Goal: Task Accomplishment & Management: Manage account settings

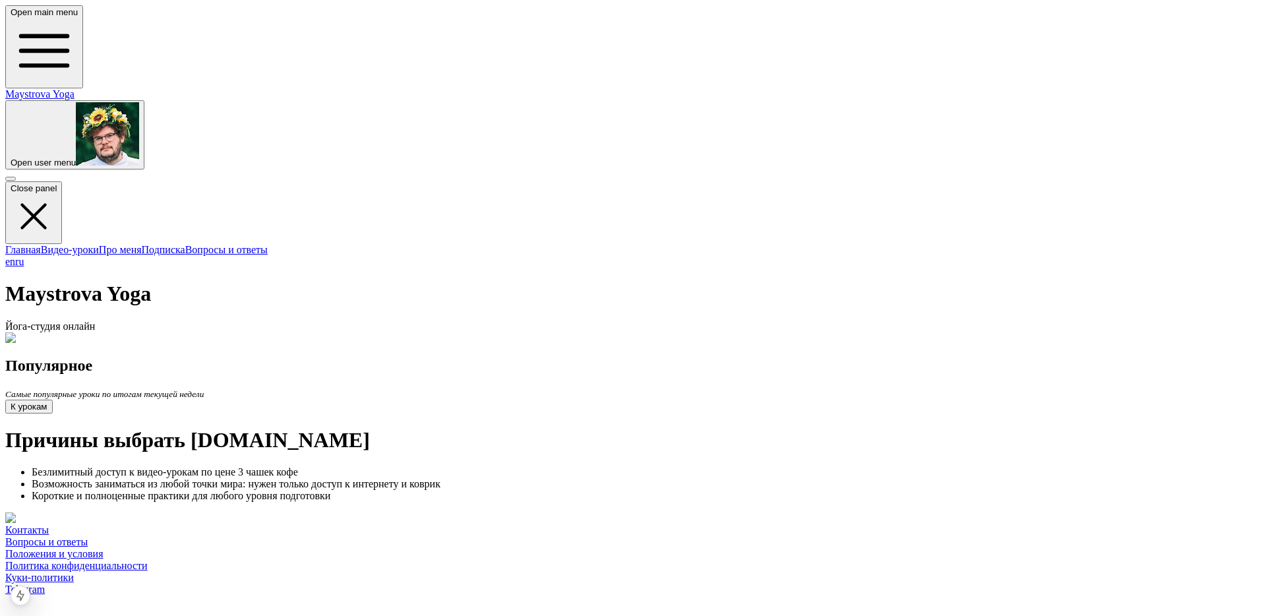
click at [84, 332] on img at bounding box center [44, 338] width 78 height 12
click at [16, 177] on button at bounding box center [10, 179] width 11 height 4
click at [11, 158] on span "button" at bounding box center [11, 163] width 0 height 10
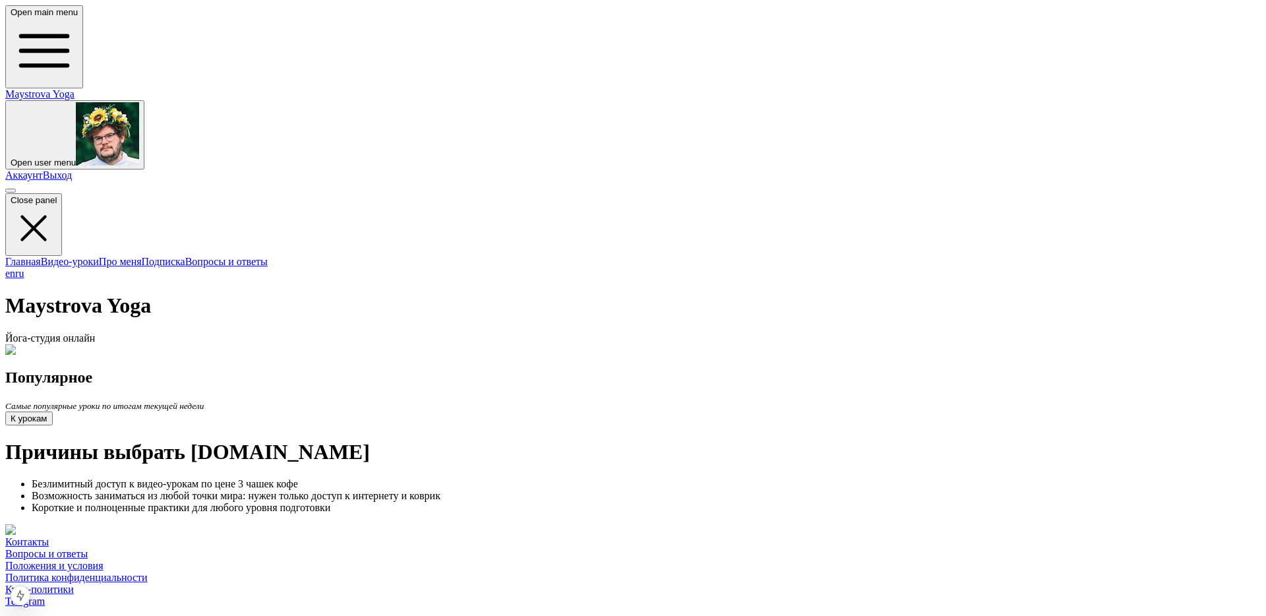
click at [43, 169] on link "Аккаунт" at bounding box center [24, 174] width 38 height 11
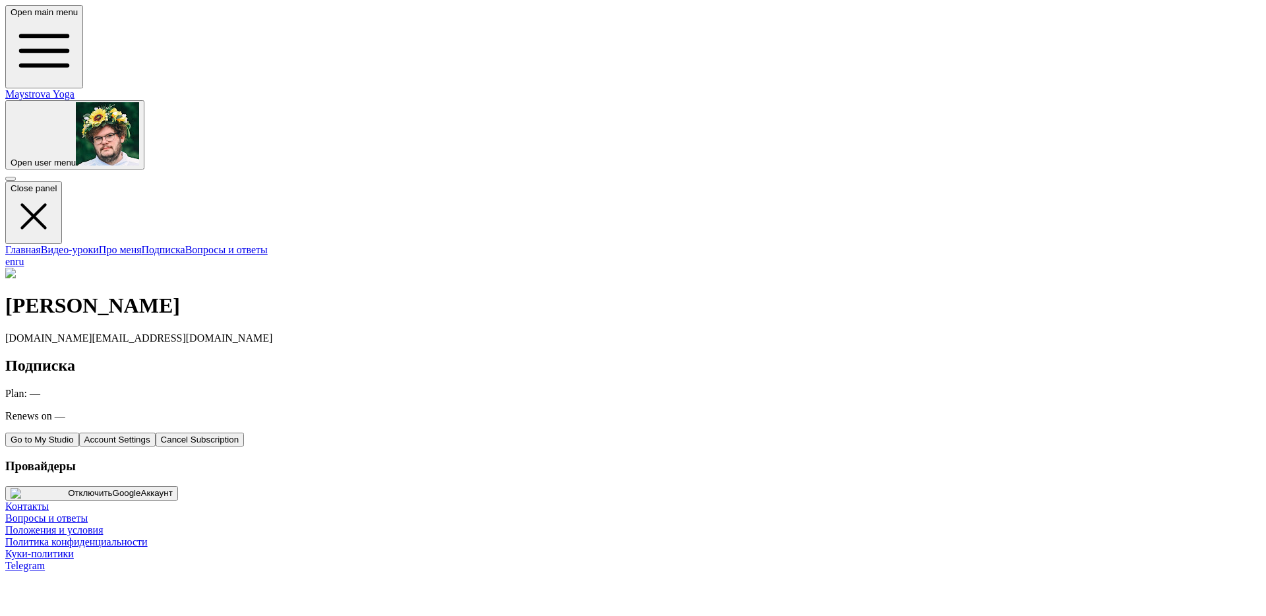
click at [601, 410] on p "Renews on —" at bounding box center [632, 416] width 1255 height 12
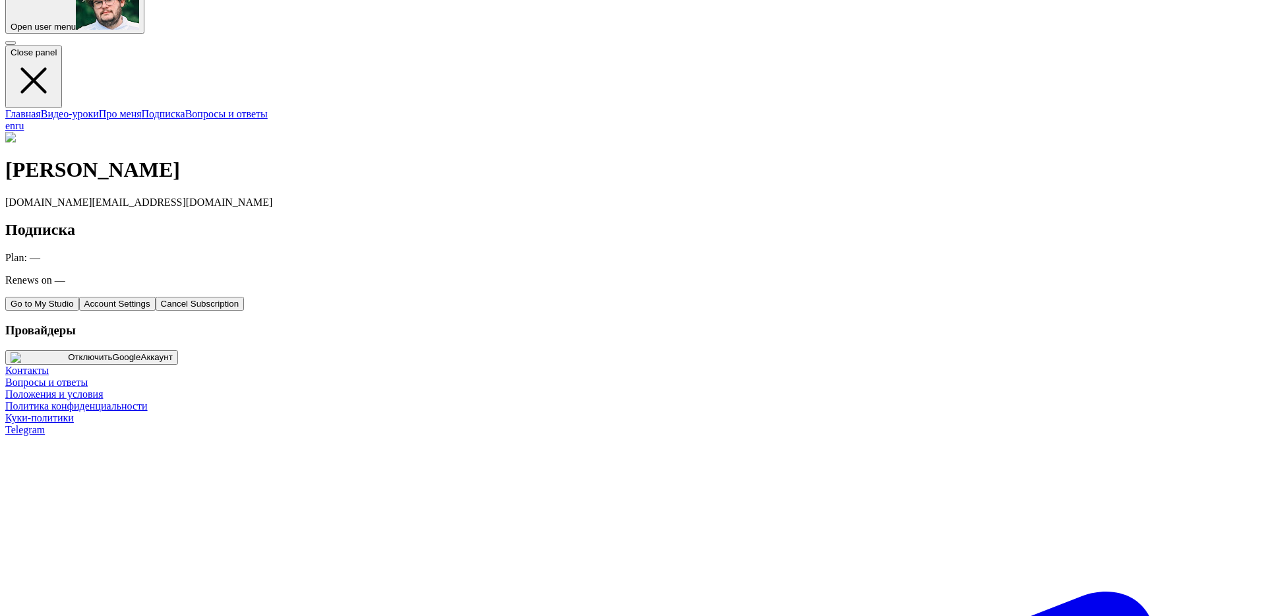
scroll to position [5, 0]
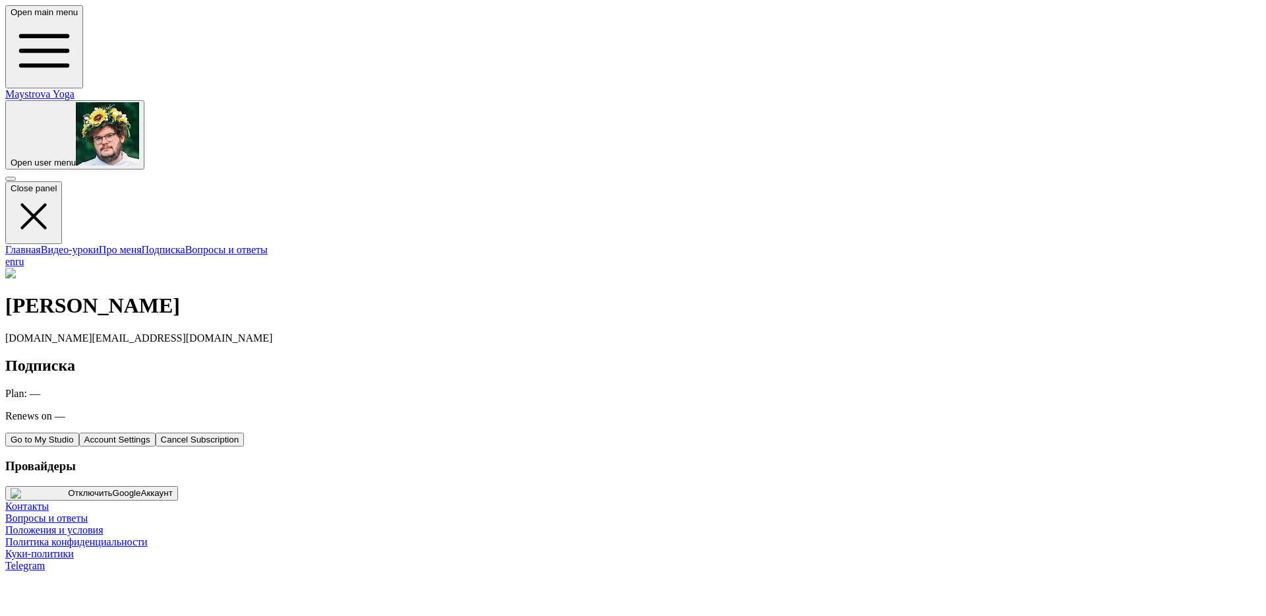
scroll to position [5, 0]
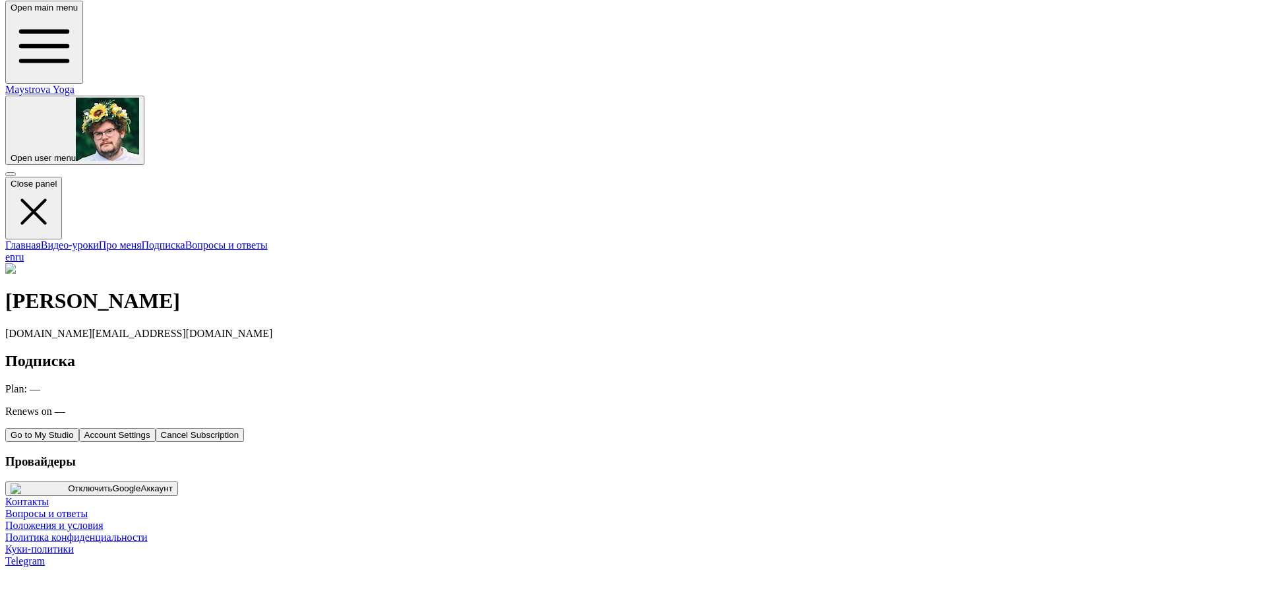
click at [65, 263] on img at bounding box center [34, 269] width 59 height 12
click at [11, 153] on span "button" at bounding box center [11, 158] width 0 height 10
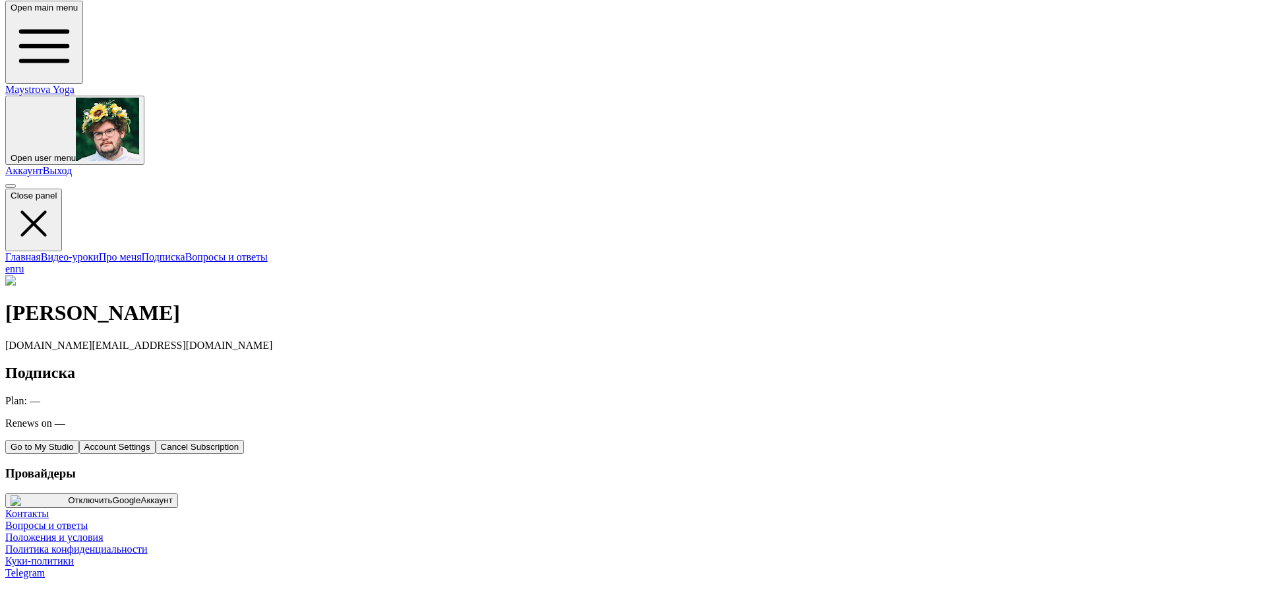
click at [11, 153] on span "button" at bounding box center [11, 158] width 0 height 10
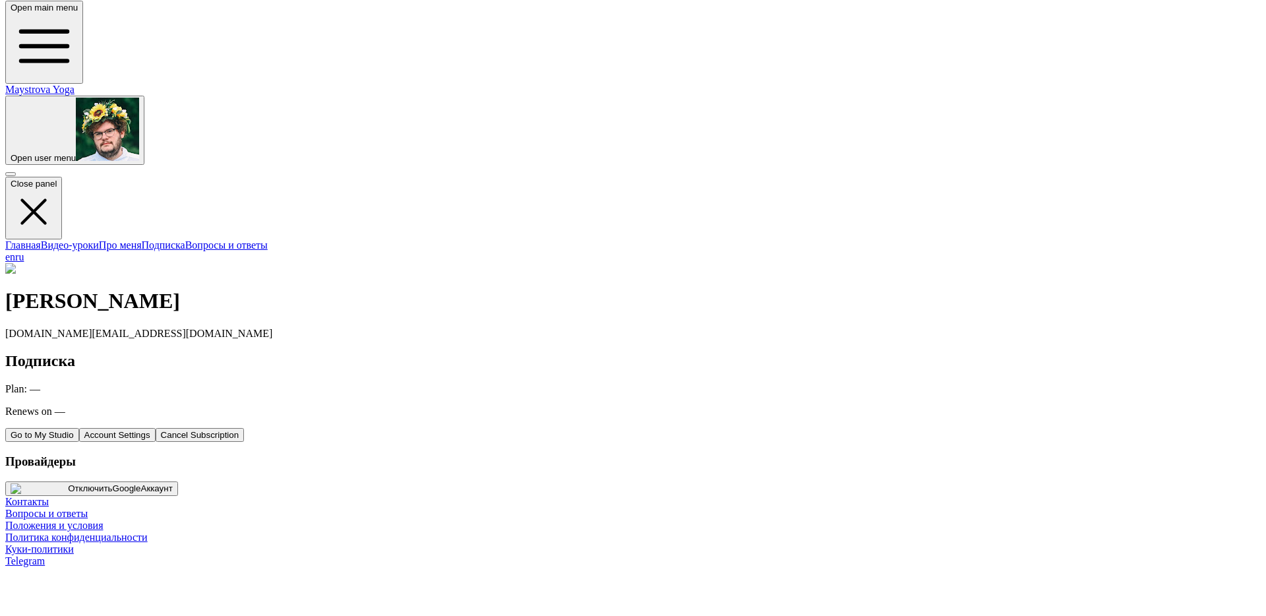
click at [79, 428] on button "Go to My Studio" at bounding box center [42, 435] width 74 height 14
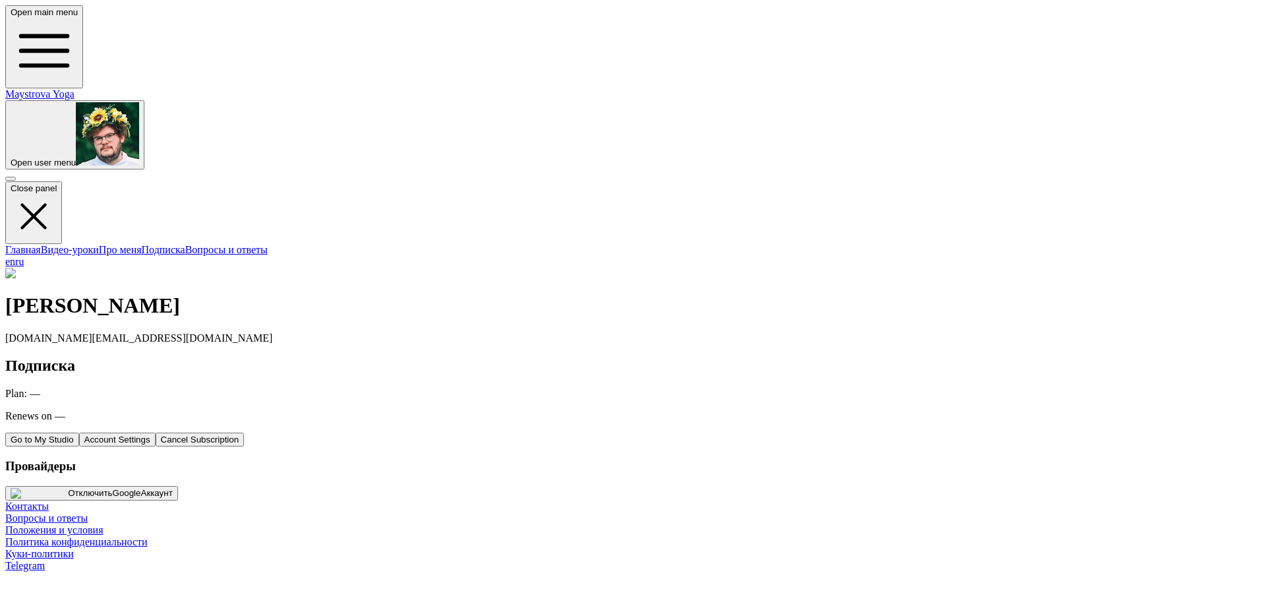
scroll to position [5, 0]
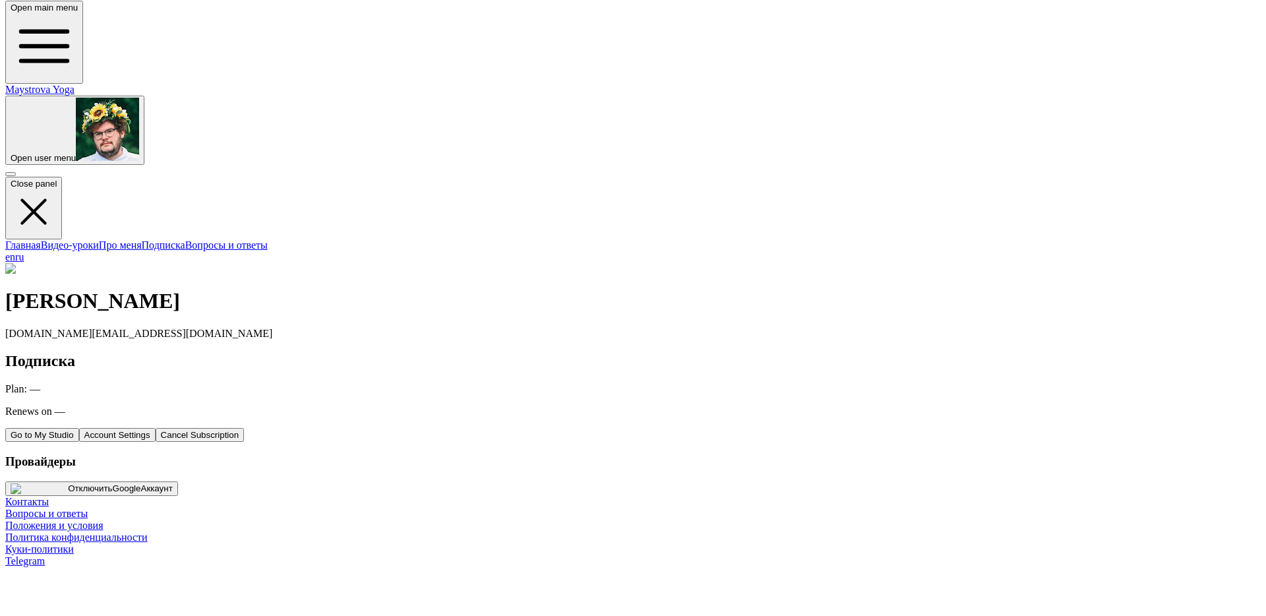
click at [156, 428] on button "Account Settings" at bounding box center [117, 435] width 76 height 14
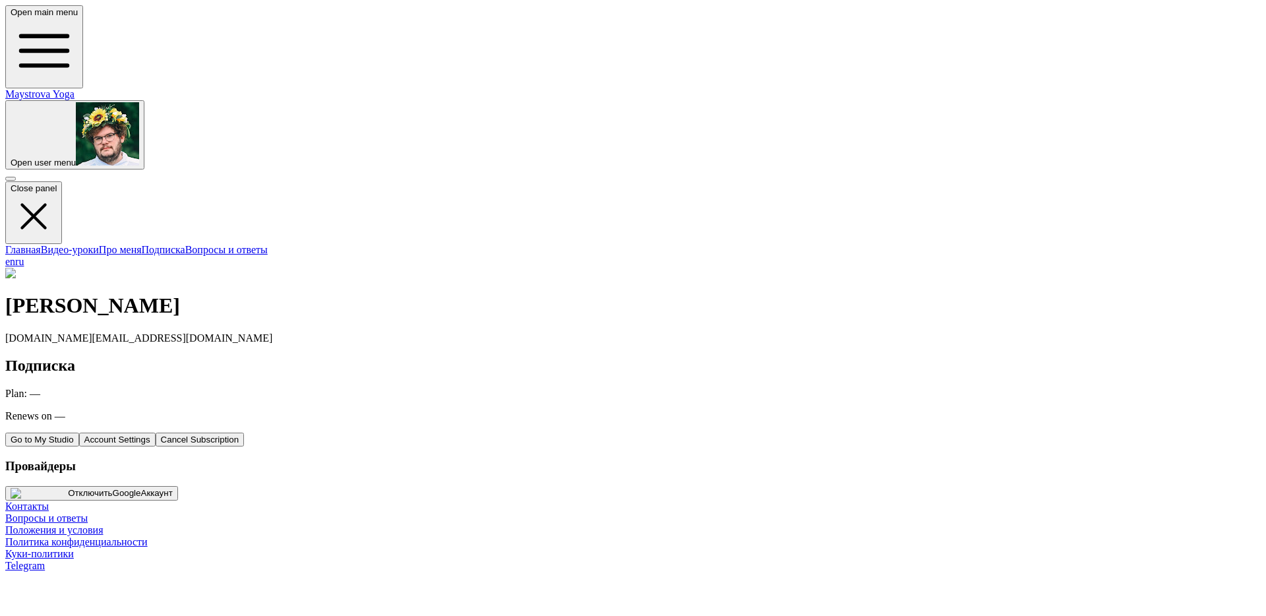
scroll to position [5, 0]
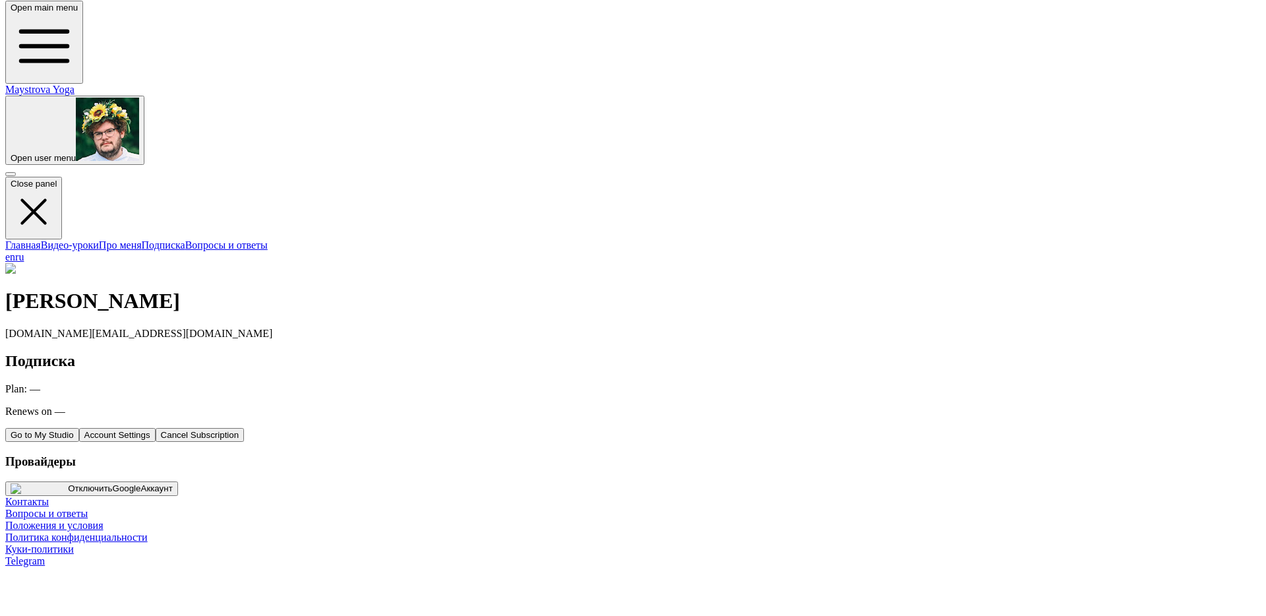
click at [245, 428] on button "Cancel Subscription" at bounding box center [200, 435] width 89 height 14
click at [156, 428] on button "Account Settings" at bounding box center [117, 435] width 76 height 14
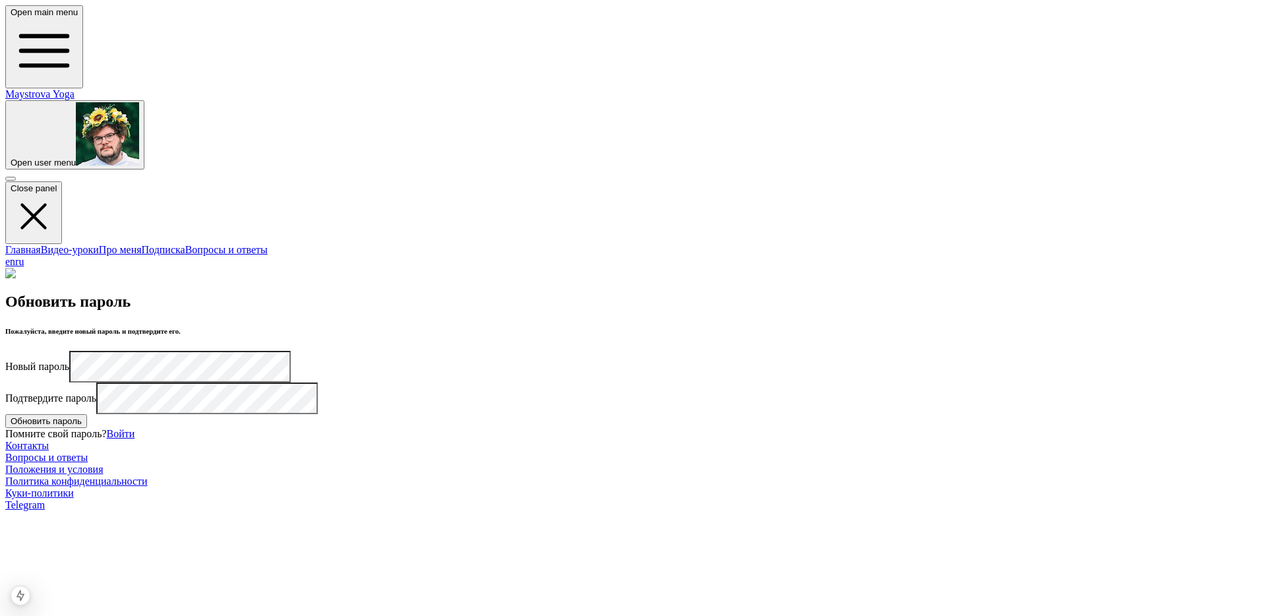
click at [135, 439] on link "Войти" at bounding box center [121, 433] width 28 height 11
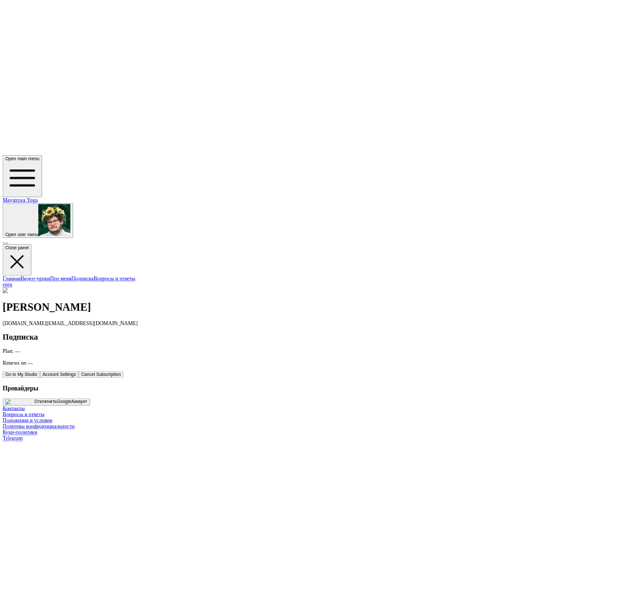
scroll to position [5, 0]
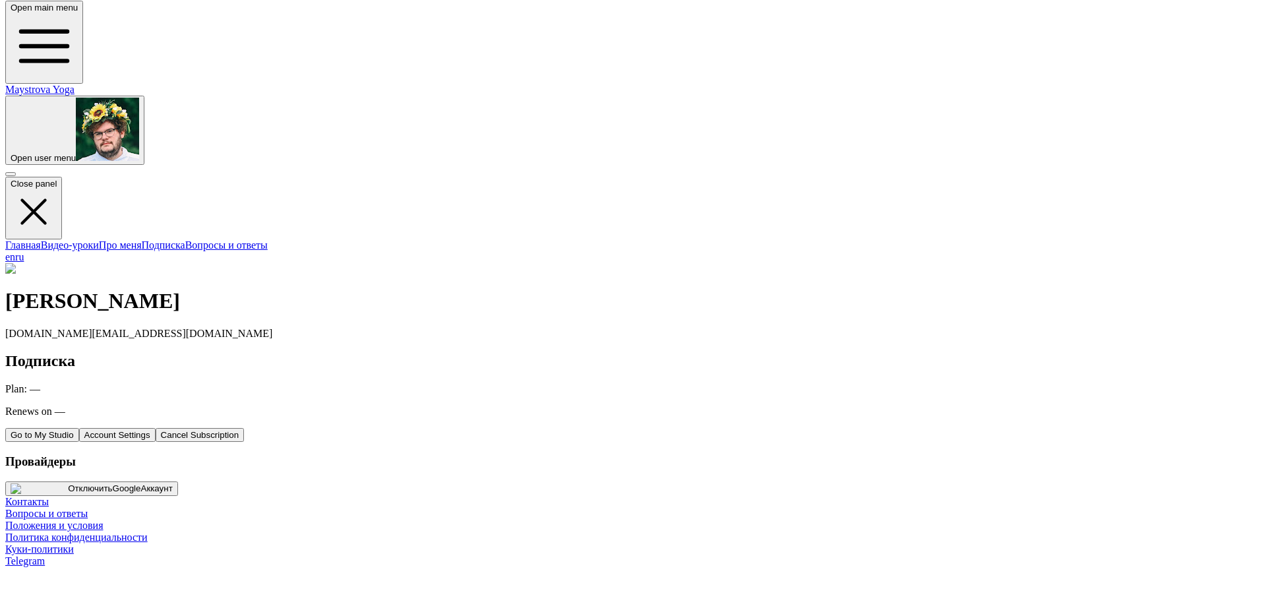
click at [11, 153] on span "button" at bounding box center [11, 158] width 0 height 10
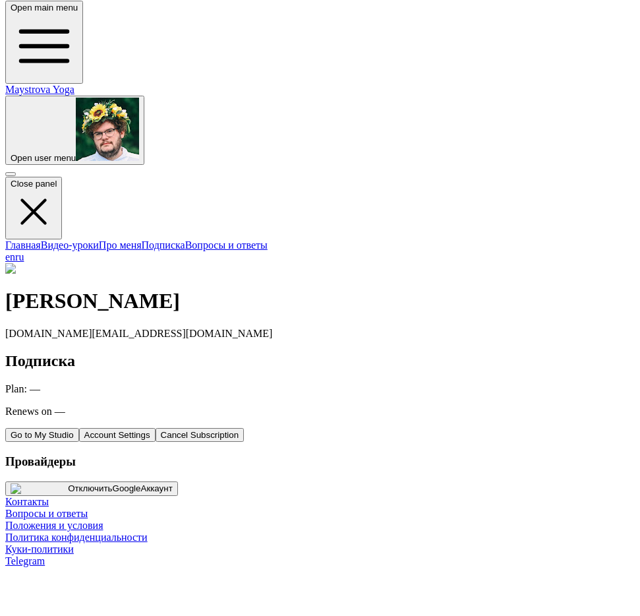
click at [522, 454] on h3 "Провайдеры" at bounding box center [320, 461] width 630 height 15
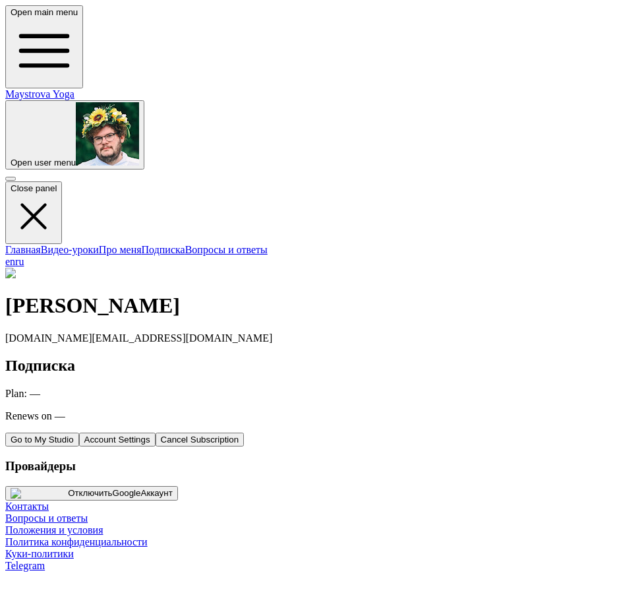
click at [11, 158] on span "button" at bounding box center [11, 163] width 0 height 10
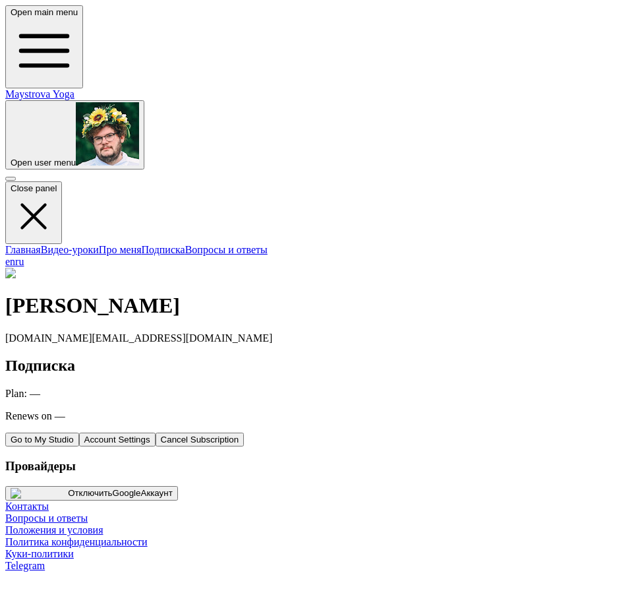
click at [11, 158] on span "button" at bounding box center [11, 163] width 0 height 10
click at [610, 36] on div "Open main menu Maystrova Yoga Open user menu" at bounding box center [320, 87] width 630 height 164
click at [11, 158] on span "button" at bounding box center [11, 163] width 0 height 10
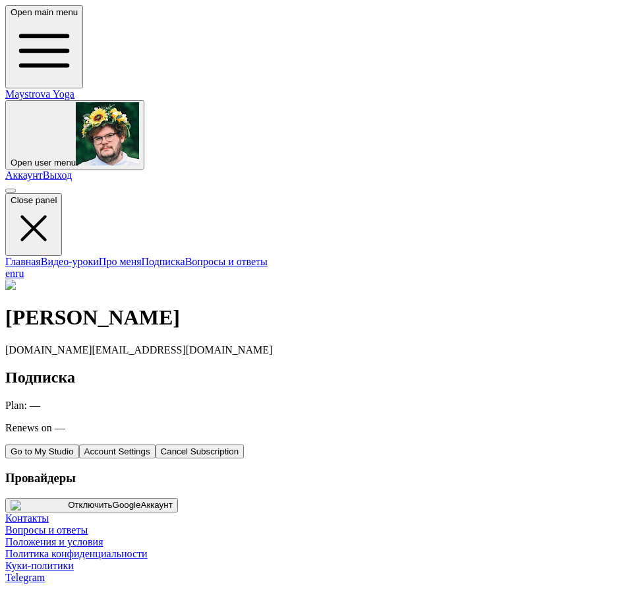
click at [73, 169] on link "Выход" at bounding box center [58, 174] width 30 height 11
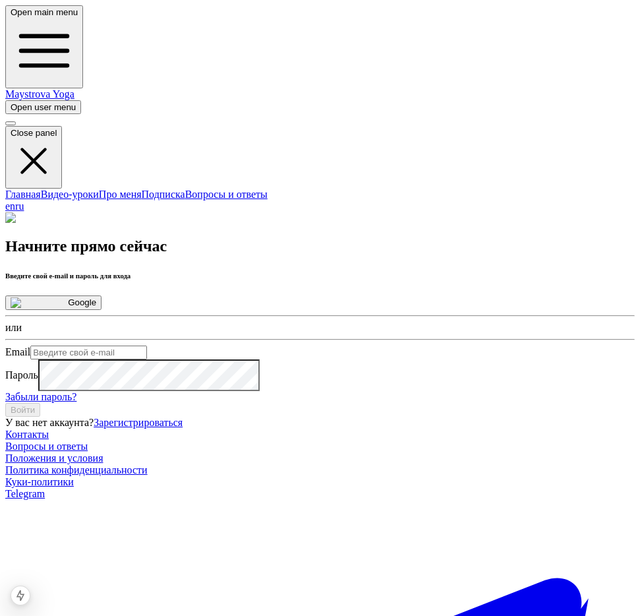
click at [348, 417] on form "Email Пароль Забыли пароль? Войти" at bounding box center [320, 380] width 630 height 71
click at [147, 345] on input "Email" at bounding box center [88, 352] width 117 height 14
type input "asd"
click at [147, 345] on input "asd" at bounding box center [88, 352] width 117 height 14
click at [183, 428] on link "Зарегистрироваться" at bounding box center [138, 422] width 89 height 11
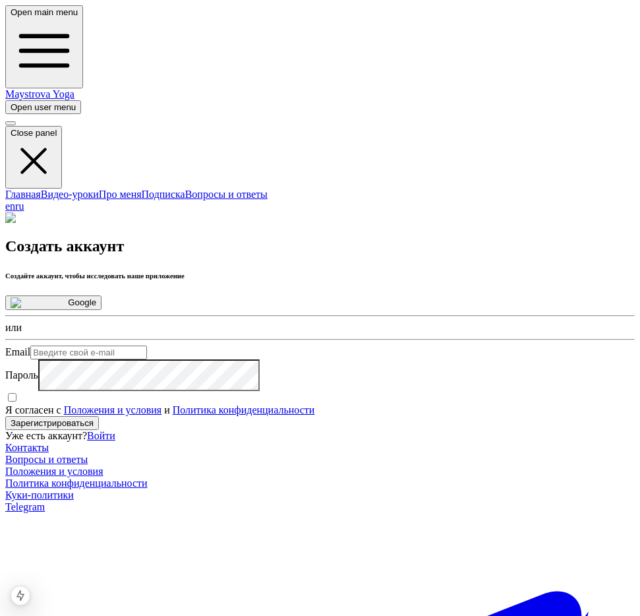
click at [250, 415] on span "Я согласен с Положения и условия и Политика конфиденциальности" at bounding box center [159, 409] width 309 height 11
click at [16, 402] on input "Я согласен с Положения и условия и Политика конфиденциальности" at bounding box center [12, 397] width 9 height 9
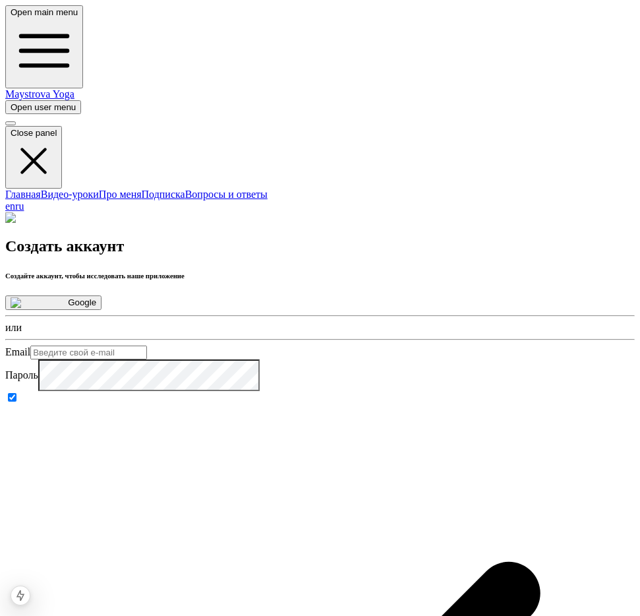
click at [16, 402] on input "Я согласен с Положения и условия и Политика конфиденциальности" at bounding box center [12, 397] width 9 height 9
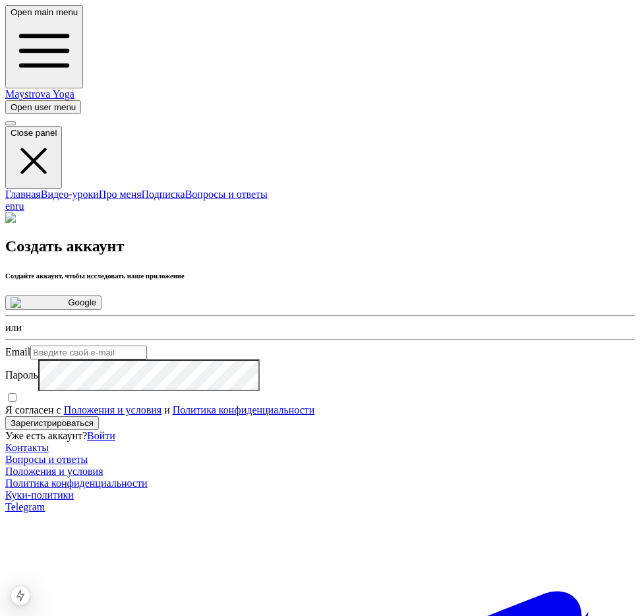
click at [162, 415] on link "Положения и условия" at bounding box center [113, 409] width 98 height 11
click at [314, 415] on label "Я согласен с Положения и условия и Политика конфиденциальности" at bounding box center [159, 409] width 309 height 11
click at [16, 402] on input "Я согласен с Положения и условия и Политика конфиденциальности" at bounding box center [12, 397] width 9 height 9
checkbox input "true"
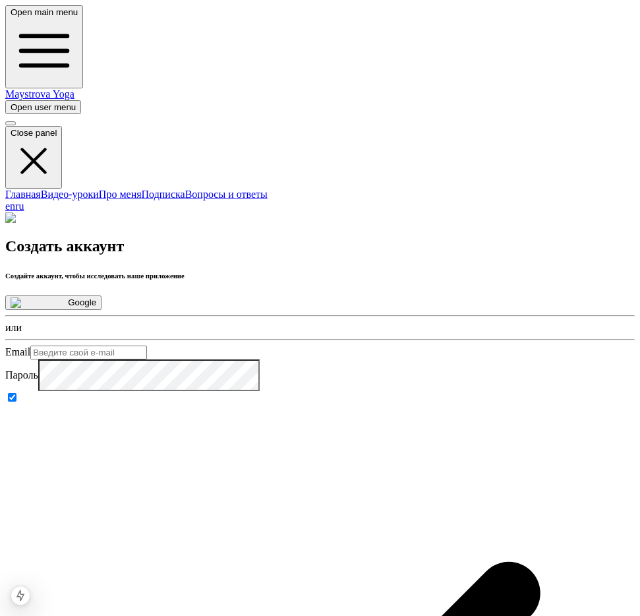
click at [11, 102] on span "button" at bounding box center [11, 107] width 0 height 10
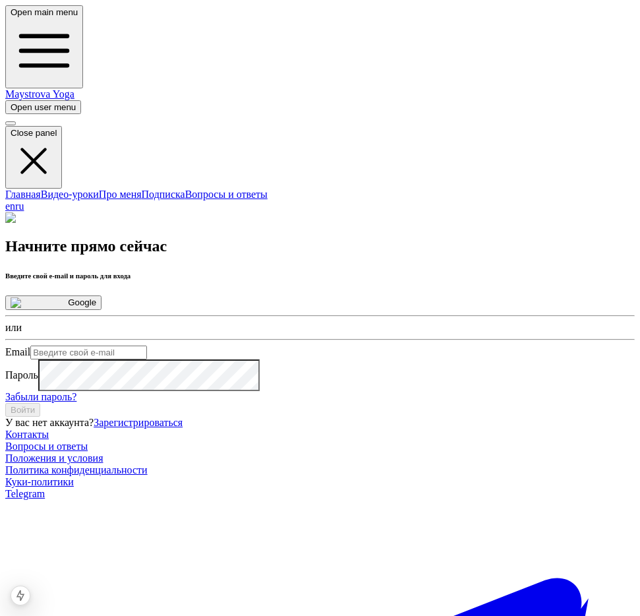
click at [102, 295] on button "Google" at bounding box center [53, 302] width 96 height 15
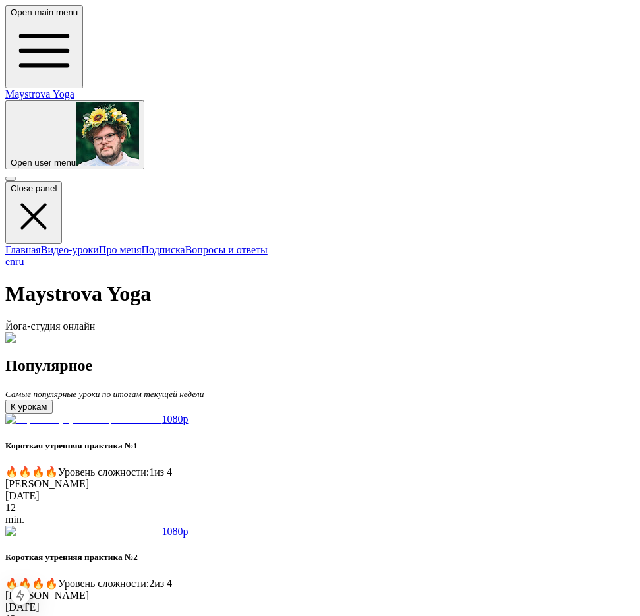
click at [11, 158] on span "button" at bounding box center [11, 163] width 0 height 10
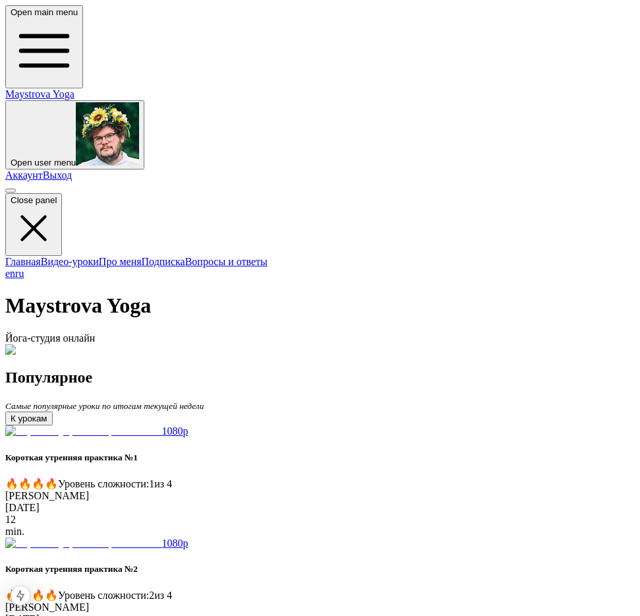
click at [43, 169] on link "Аккаунт" at bounding box center [24, 174] width 38 height 11
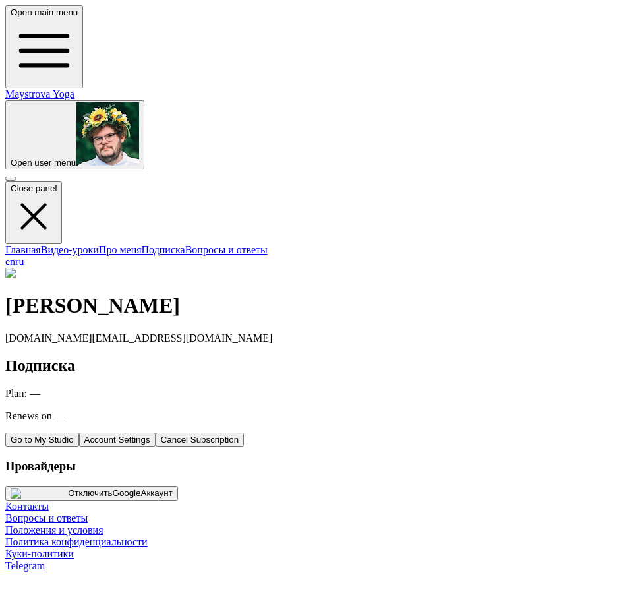
click at [282, 410] on p "Renews on —" at bounding box center [320, 416] width 630 height 12
click at [374, 268] on div "ilya Pasyuk pasyuk.com@gmail.com" at bounding box center [320, 306] width 630 height 76
click at [352, 357] on h2 "Подписка" at bounding box center [320, 366] width 630 height 18
click at [109, 432] on button "Перейти в мою студию" at bounding box center [57, 439] width 104 height 14
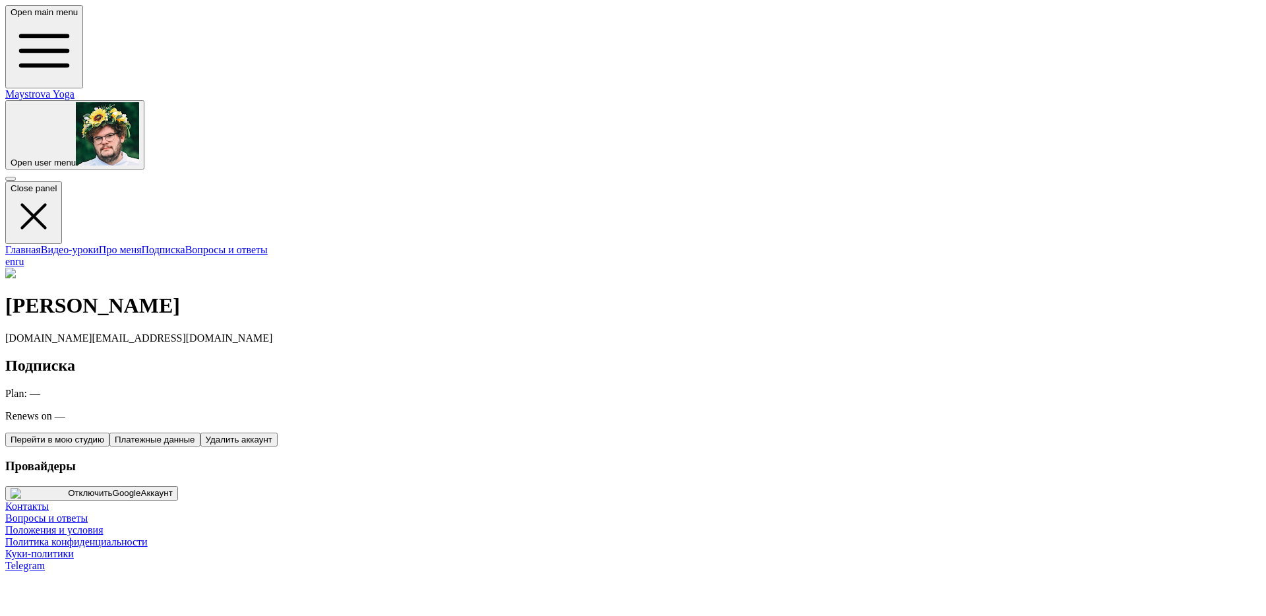
click at [641, 388] on p "Plan: —" at bounding box center [632, 394] width 1255 height 12
click at [200, 432] on button "Платежные данные" at bounding box center [154, 439] width 91 height 14
click at [592, 268] on div "[PERSON_NAME] [DOMAIN_NAME][EMAIL_ADDRESS][DOMAIN_NAME]" at bounding box center [632, 306] width 1255 height 76
click at [11, 158] on span "button" at bounding box center [11, 163] width 0 height 10
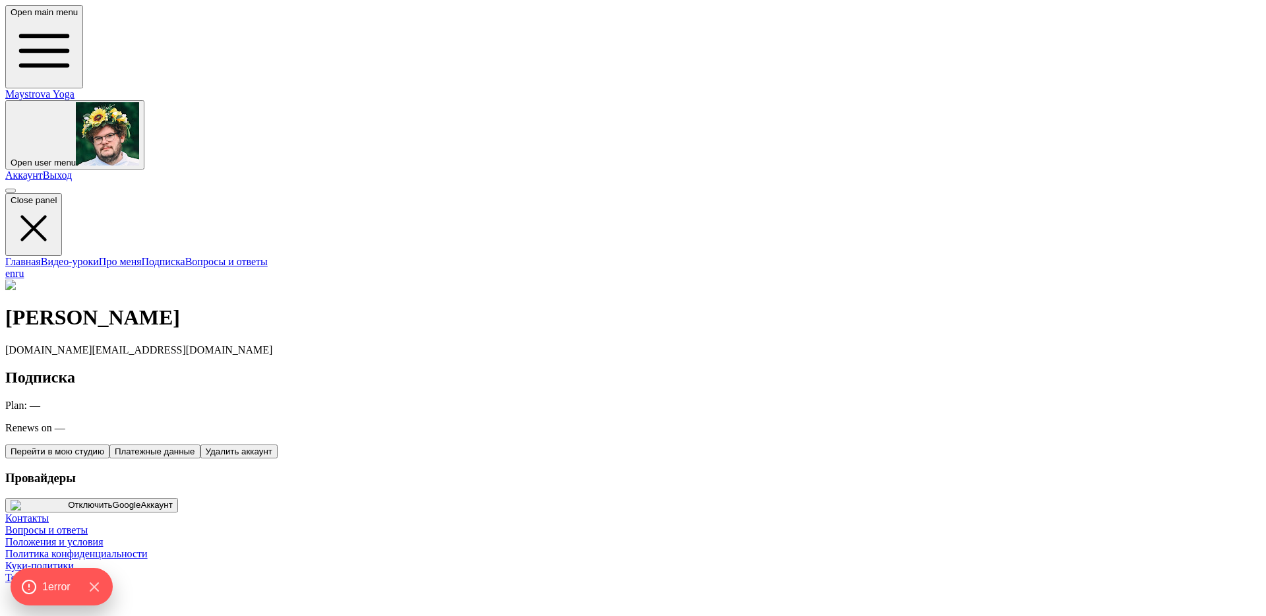
click at [73, 169] on link "Выход" at bounding box center [58, 174] width 30 height 11
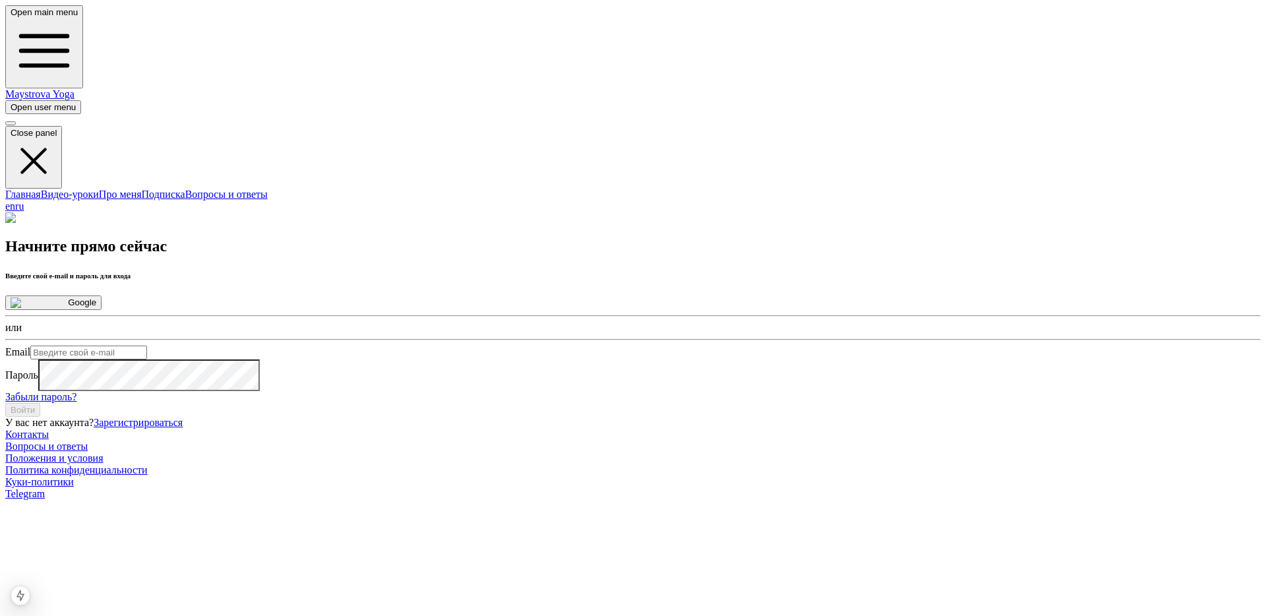
click at [102, 295] on button "Google" at bounding box center [53, 302] width 96 height 15
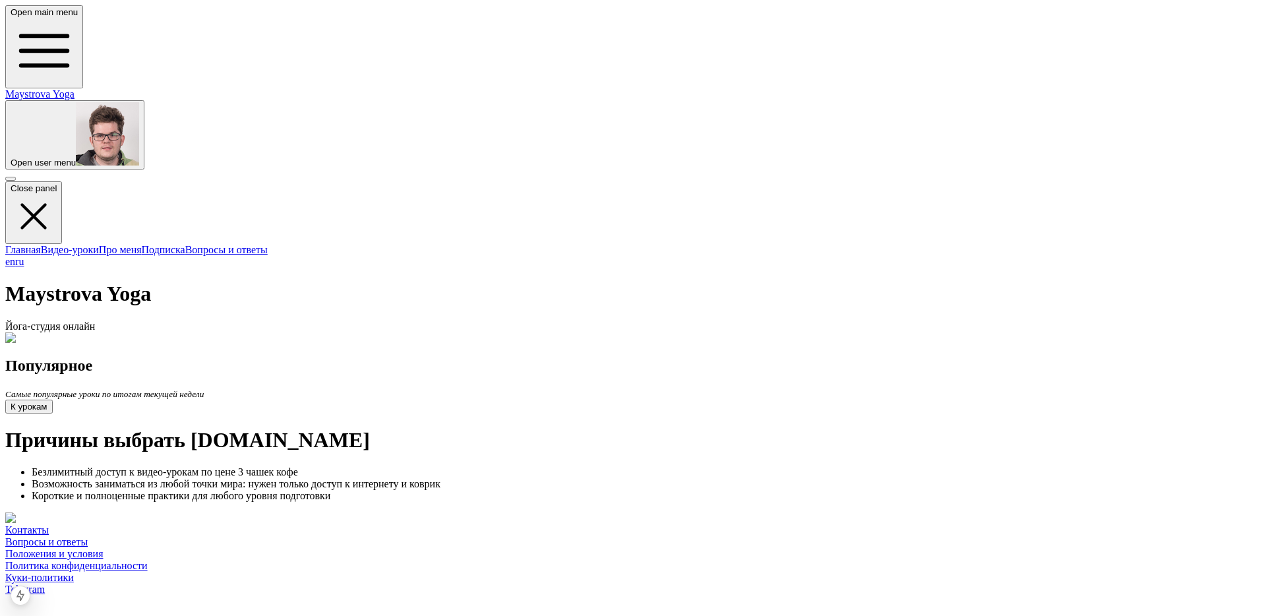
click at [11, 158] on span "button" at bounding box center [11, 163] width 0 height 10
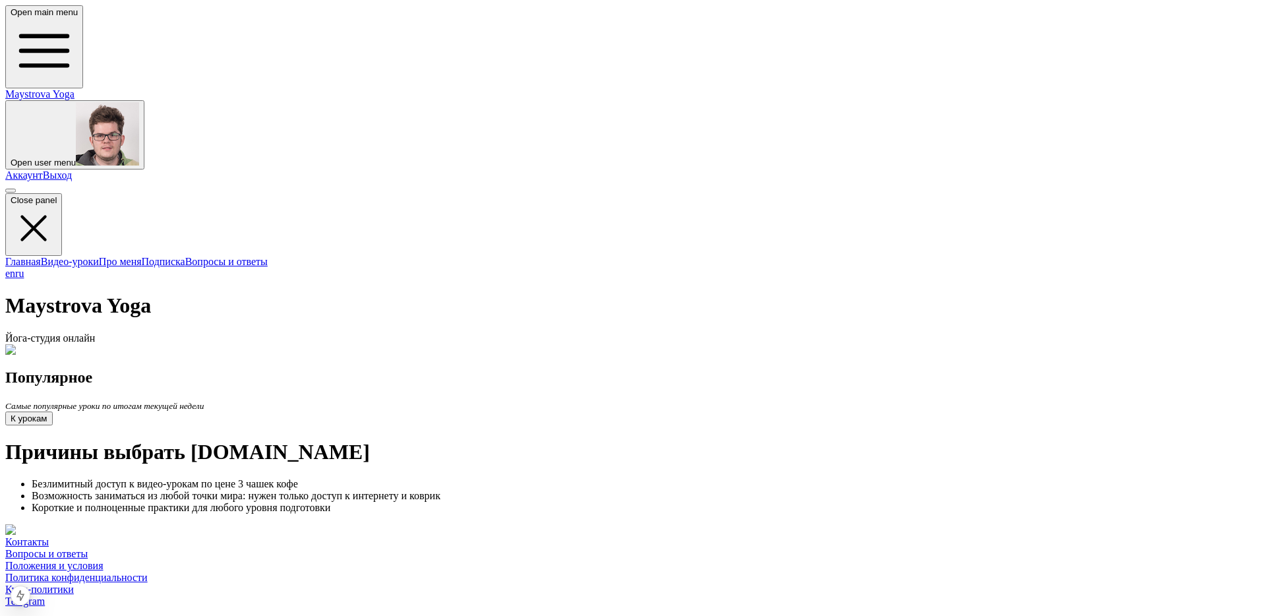
click at [43, 169] on link "Аккаунт" at bounding box center [24, 174] width 38 height 11
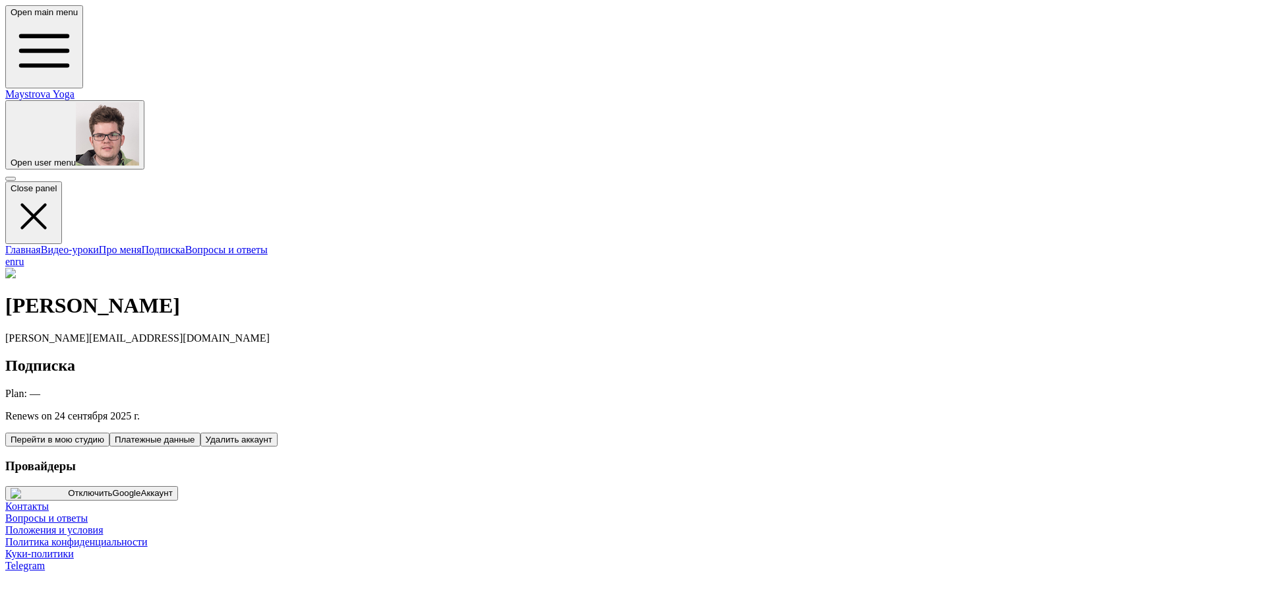
click at [11, 158] on span "button" at bounding box center [11, 163] width 0 height 10
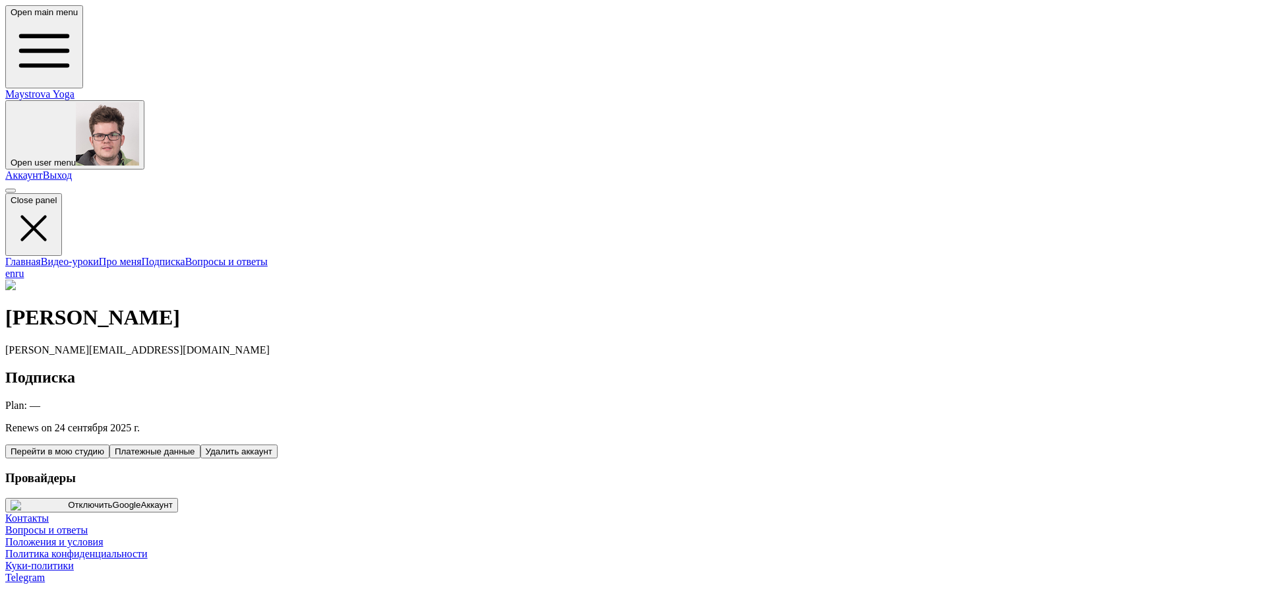
click at [73, 169] on link "Выход" at bounding box center [58, 174] width 30 height 11
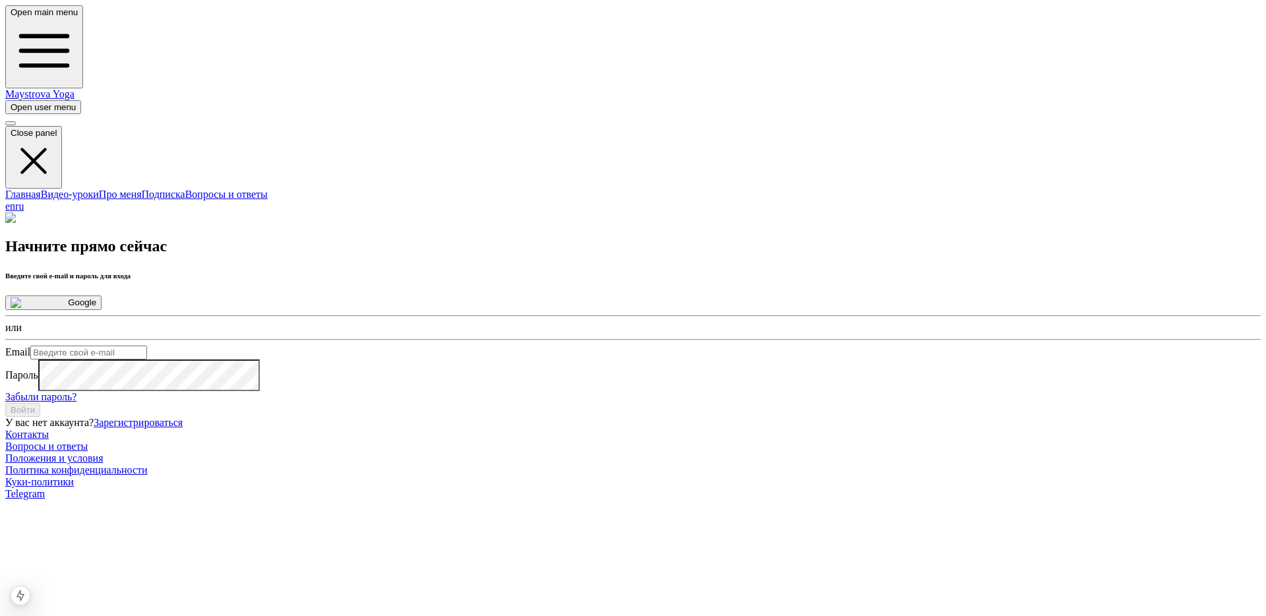
click at [102, 295] on button "Google" at bounding box center [53, 302] width 96 height 15
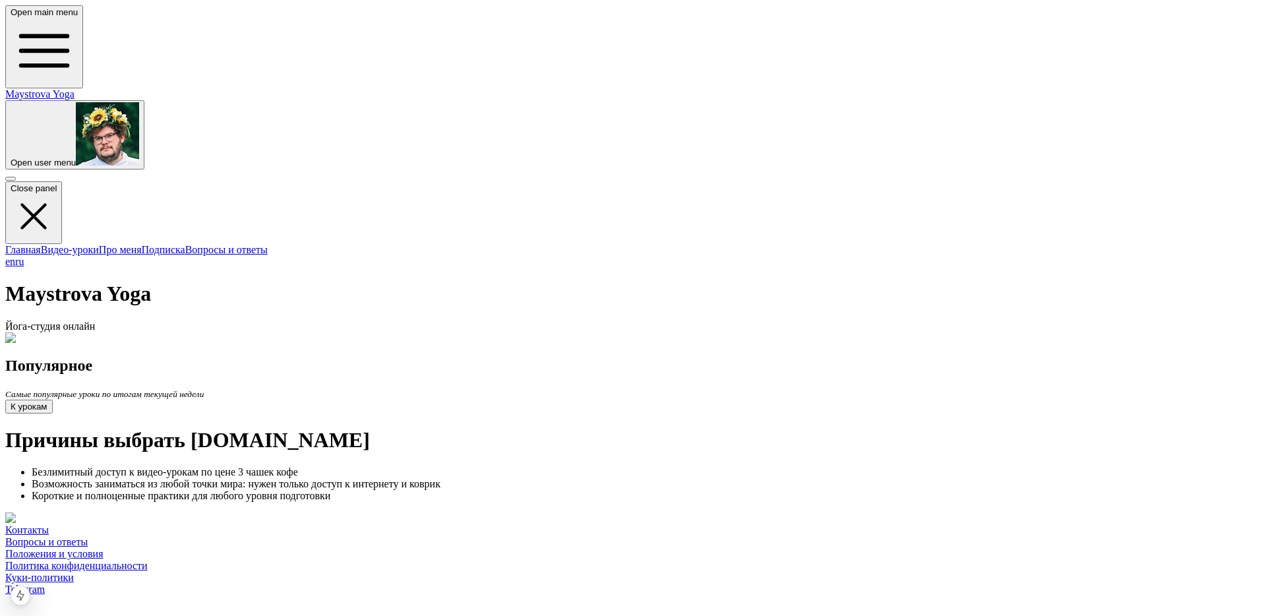
click at [11, 158] on span "button" at bounding box center [11, 163] width 0 height 10
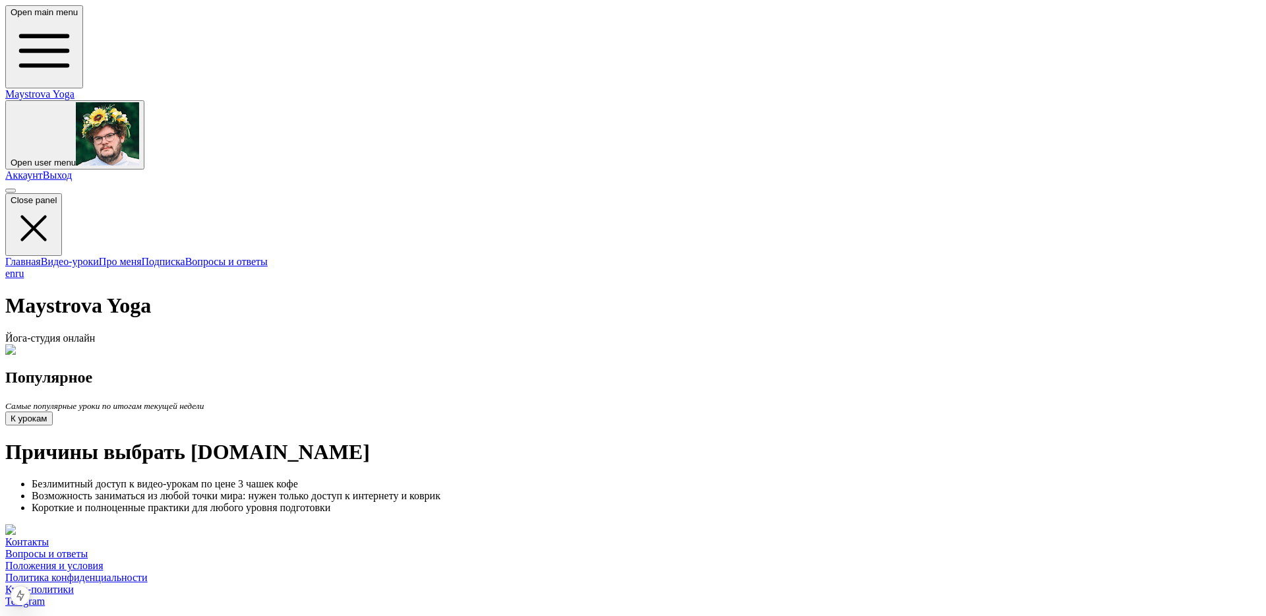
click at [43, 169] on link "Аккаунт" at bounding box center [24, 174] width 38 height 11
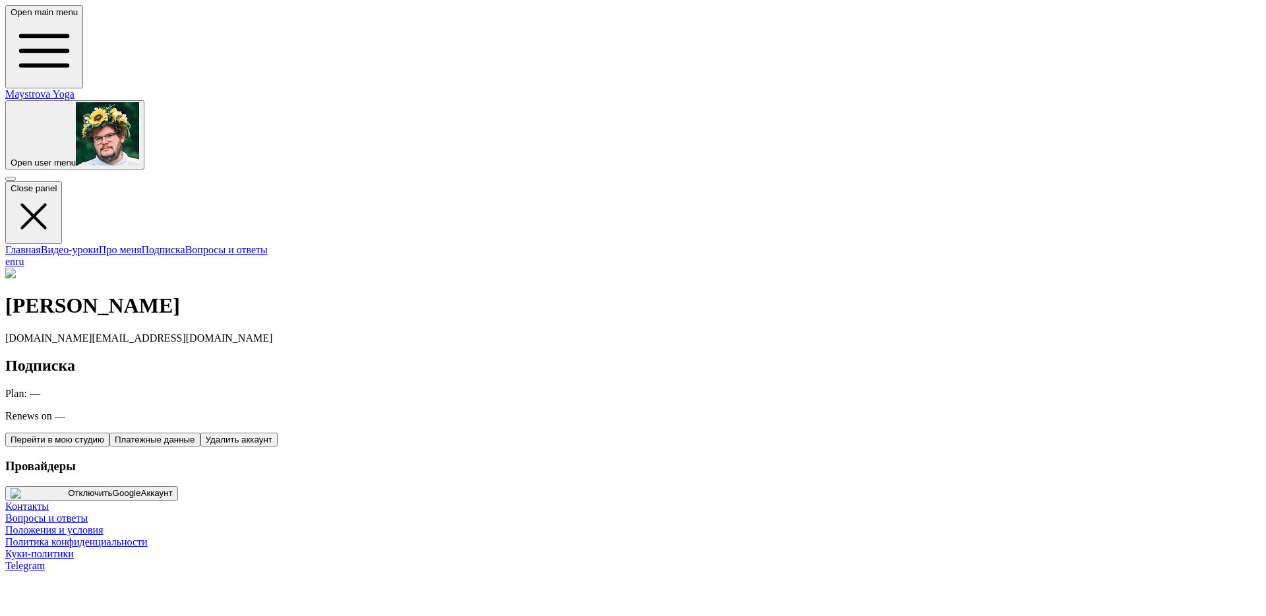
scroll to position [5, 0]
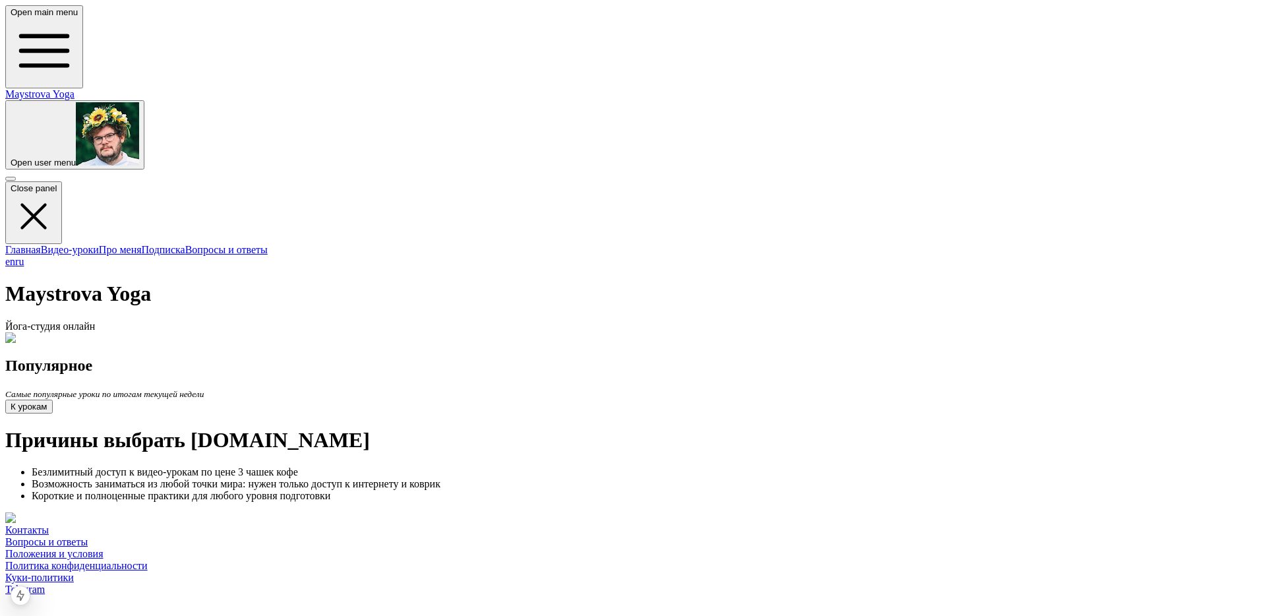
click at [72, 244] on link "Видео-уроки" at bounding box center [70, 249] width 58 height 11
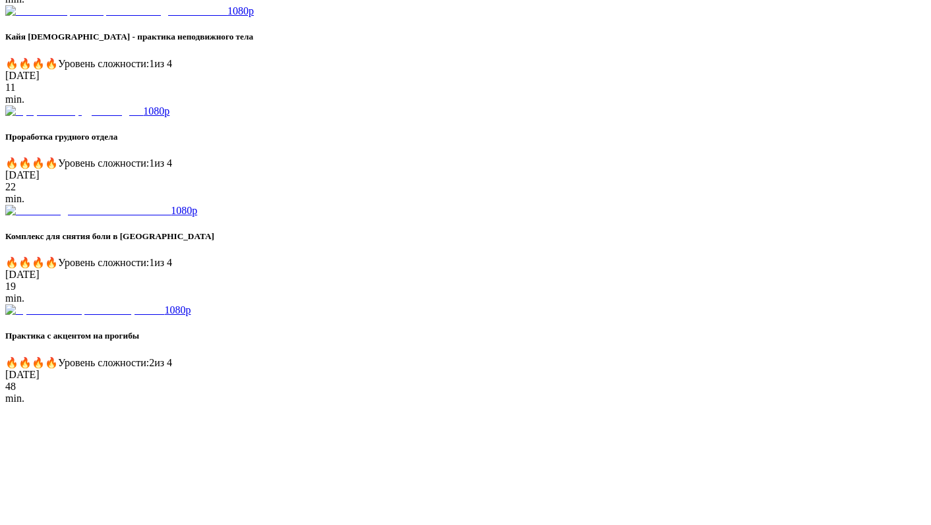
scroll to position [765, 0]
